Goal: Communication & Community: Answer question/provide support

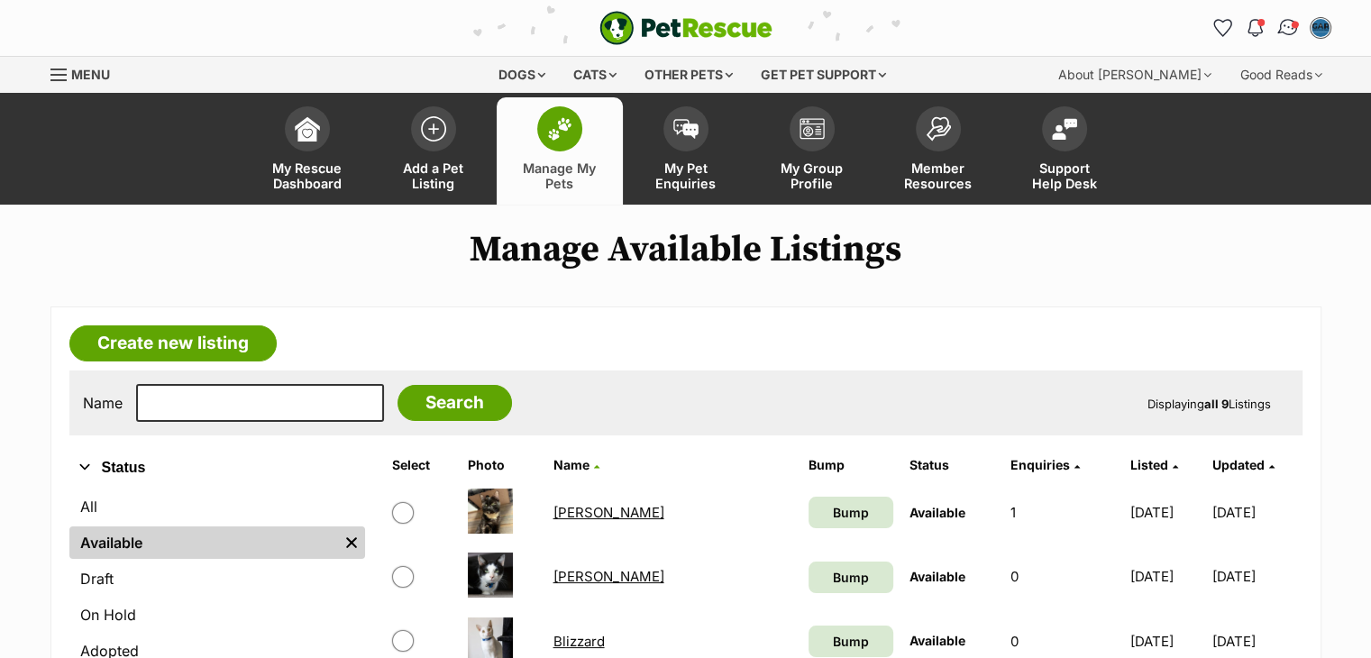
click at [1278, 26] on img "Conversations" at bounding box center [1288, 27] width 24 height 23
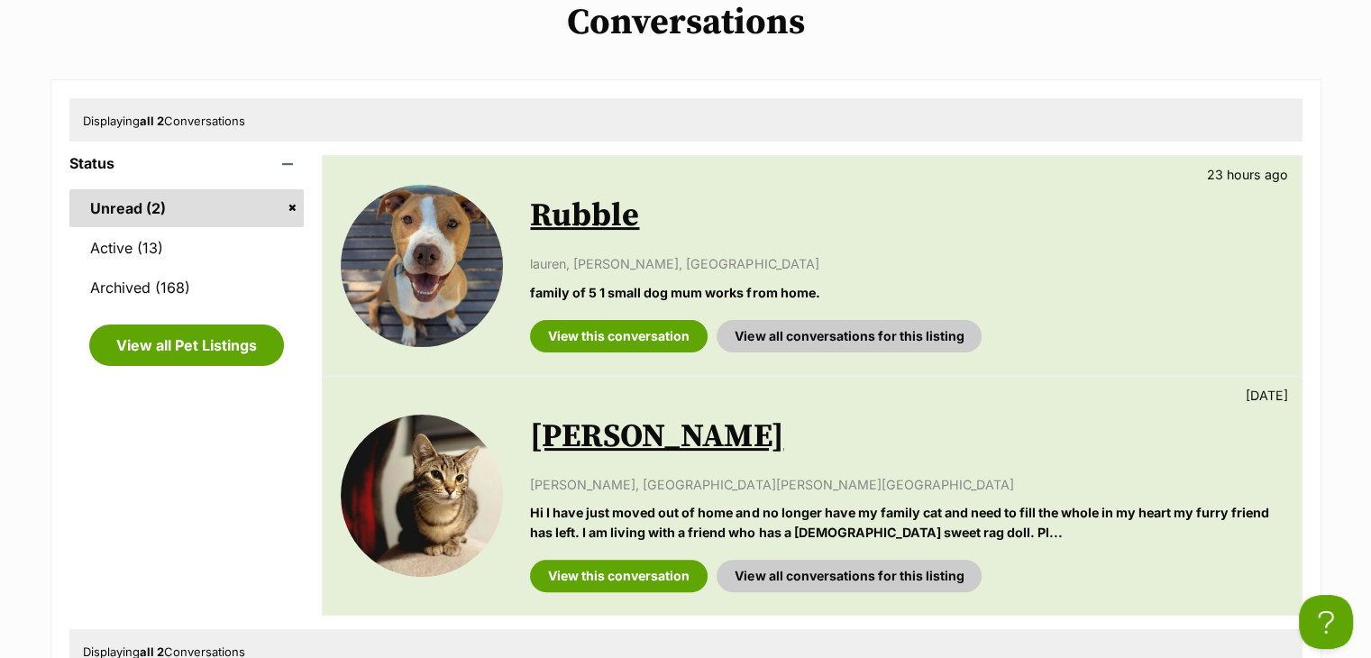
scroll to position [380, 0]
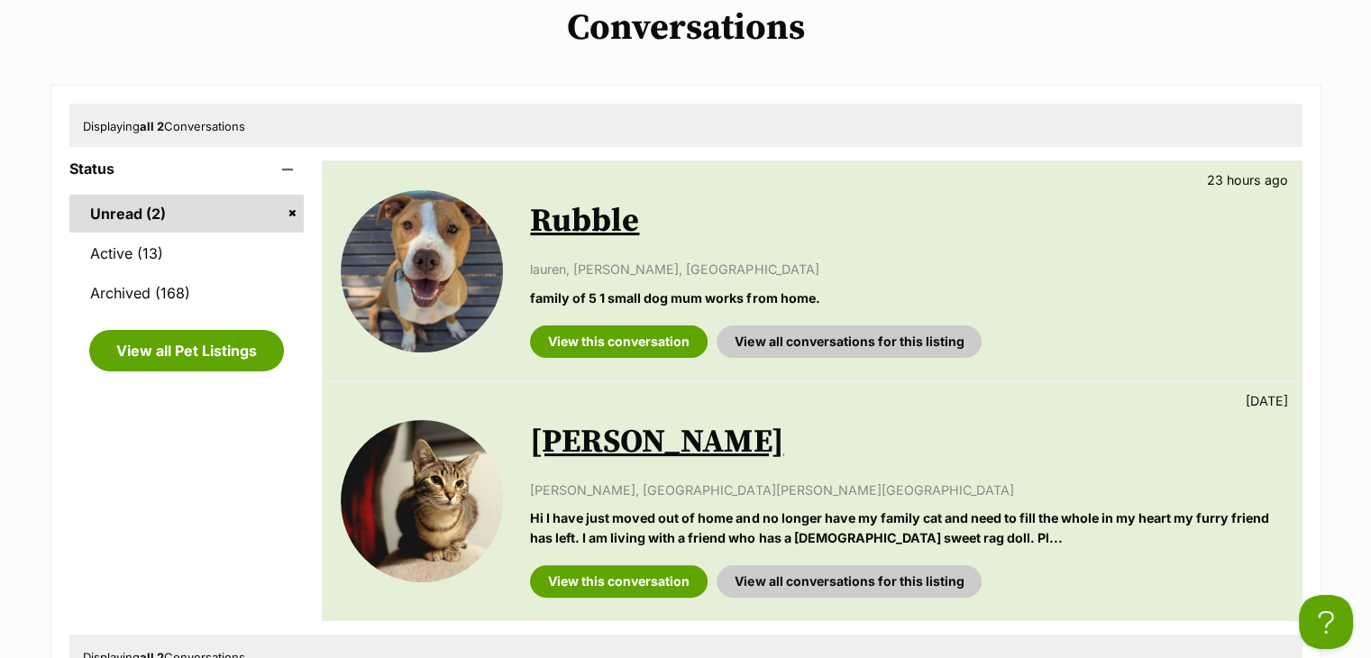
drag, startPoint x: 1380, startPoint y: 125, endPoint x: 1381, endPoint y: 242, distance: 117.2
click at [1370, 242] on html "Skip to main content Log in to favourite this pet Log in Or sign up Search PetR…" at bounding box center [685, 644] width 1371 height 2048
click at [198, 260] on link "Active (13)" at bounding box center [186, 253] width 235 height 38
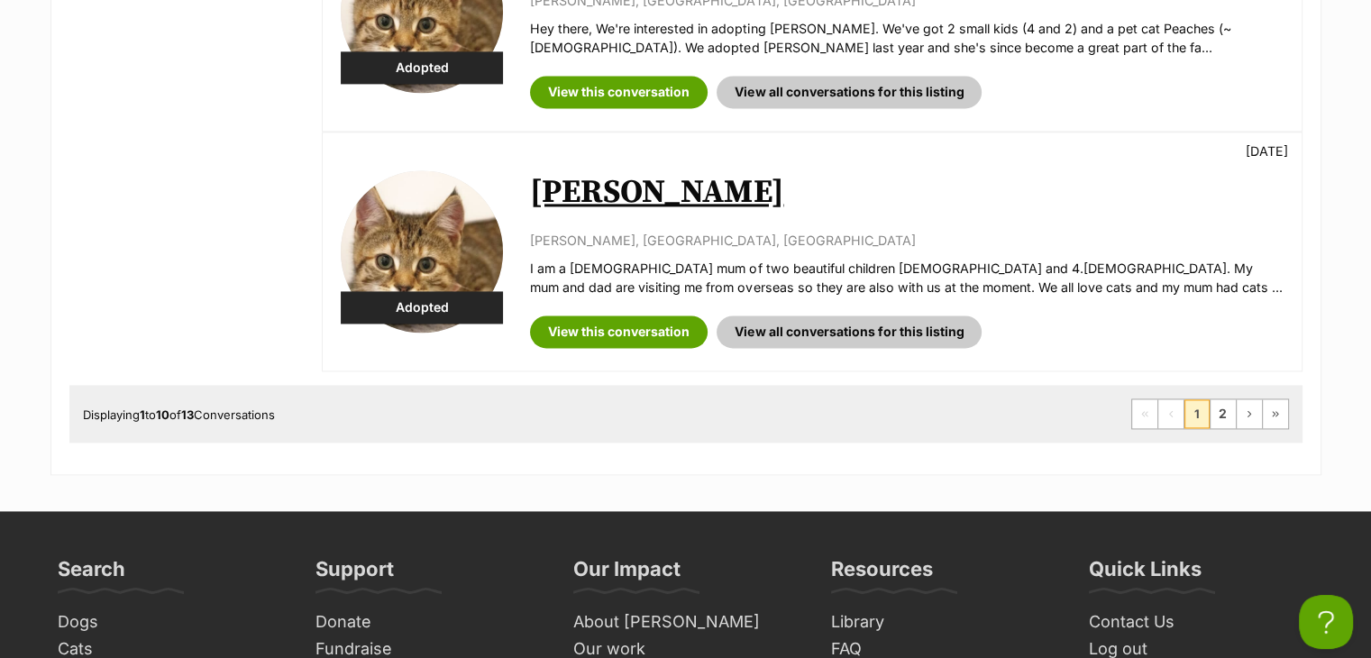
scroll to position [2694, 0]
